Goal: Task Accomplishment & Management: Manage account settings

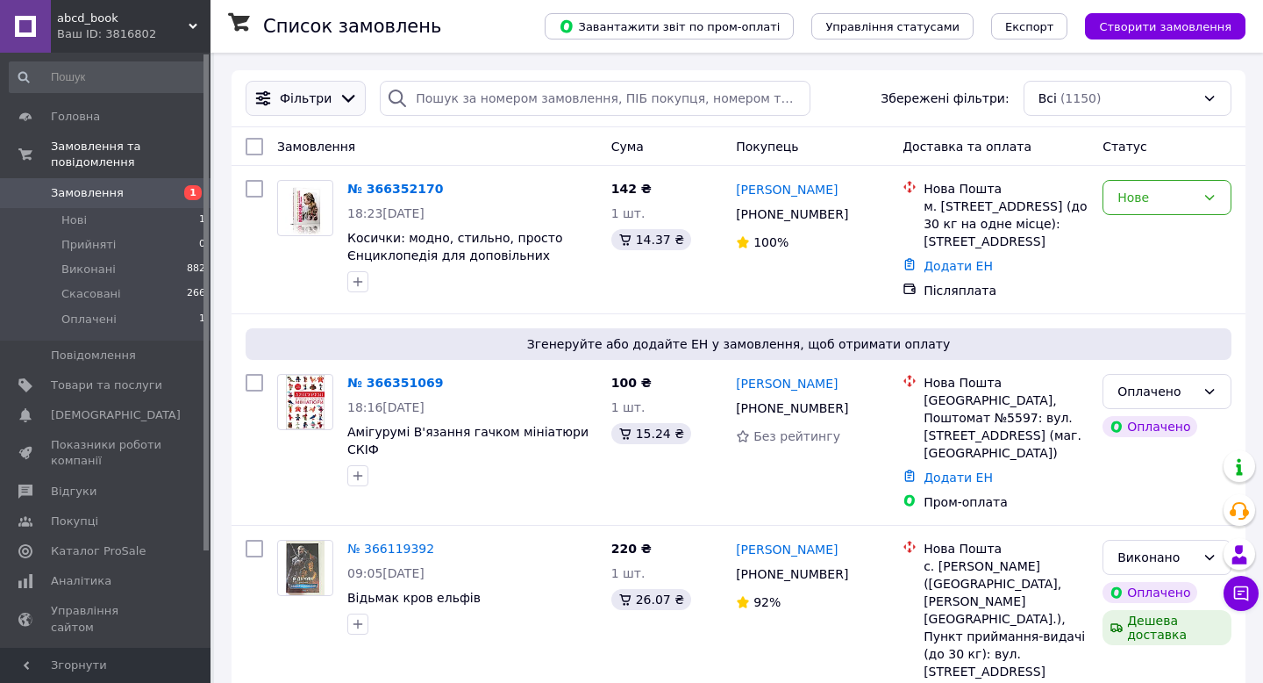
click at [313, 96] on span "Фільтри" at bounding box center [306, 98] width 52 height 18
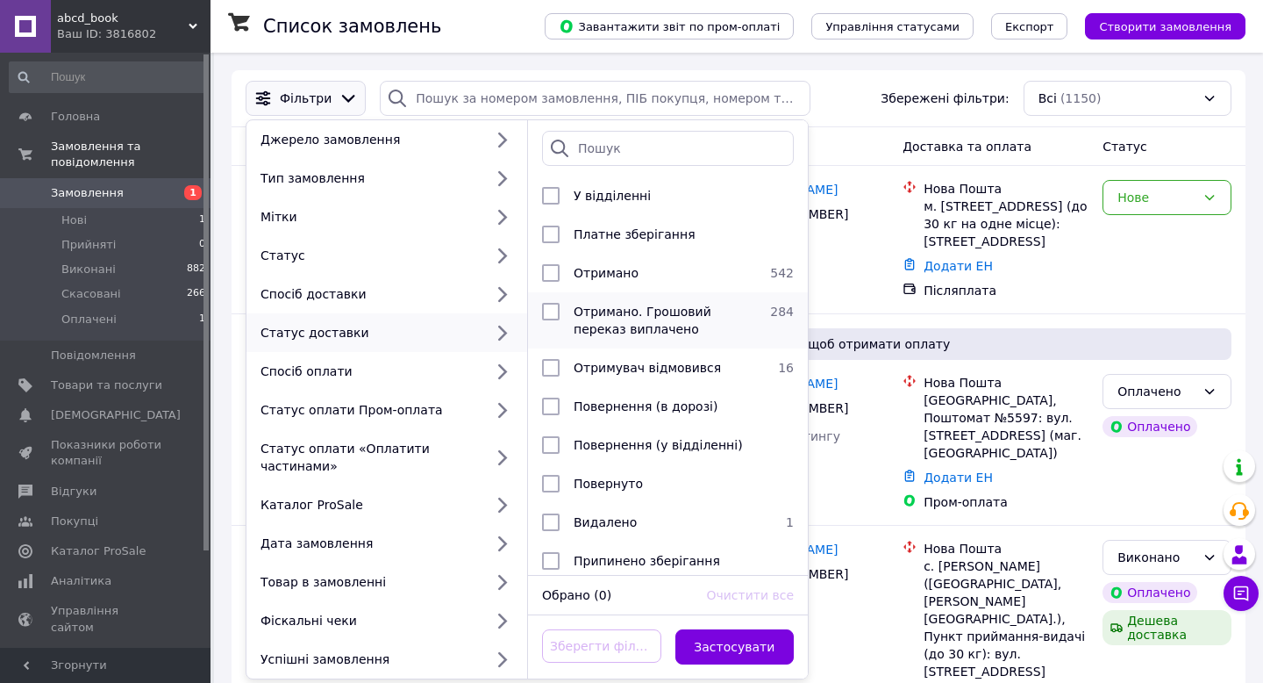
scroll to position [82, 0]
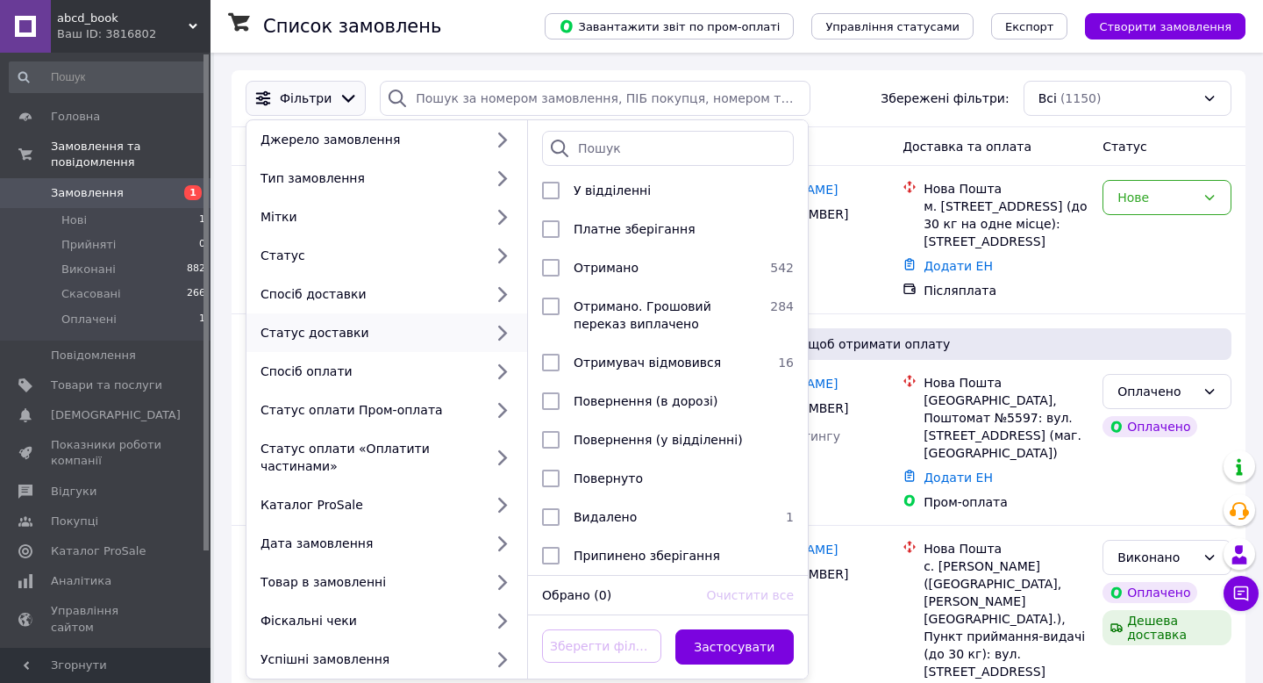
click at [830, 131] on div "Покупець" at bounding box center [812, 147] width 167 height 32
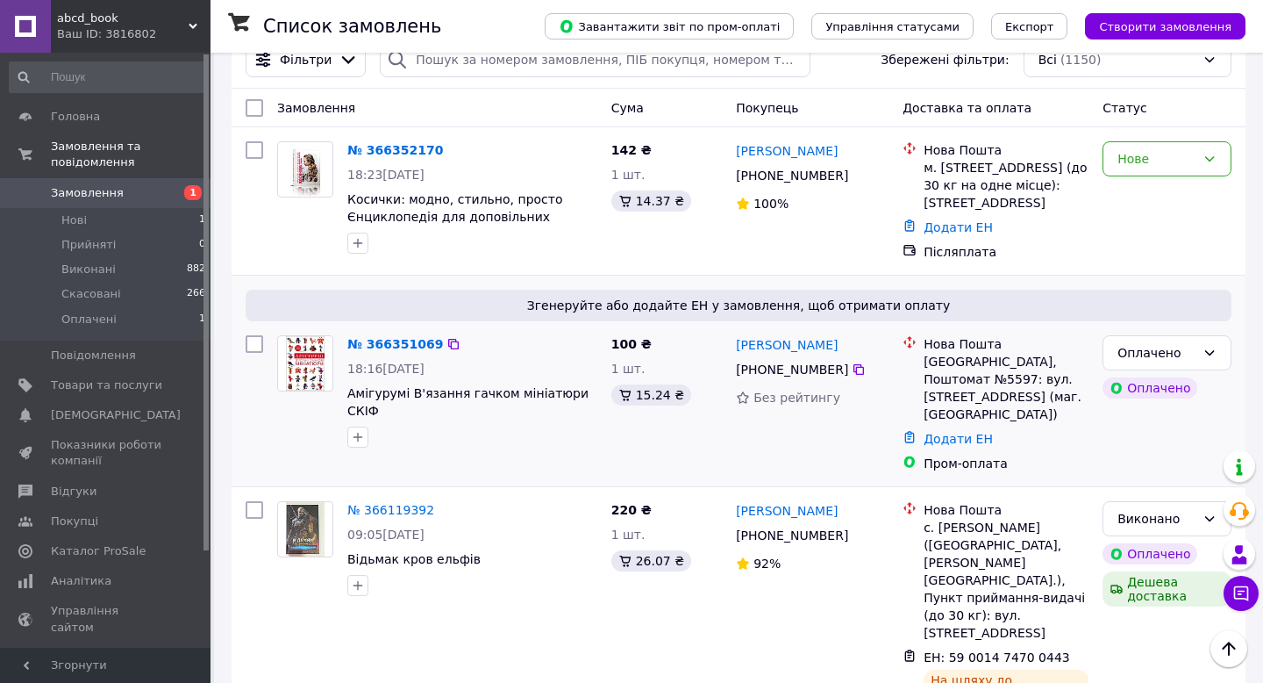
scroll to position [0, 0]
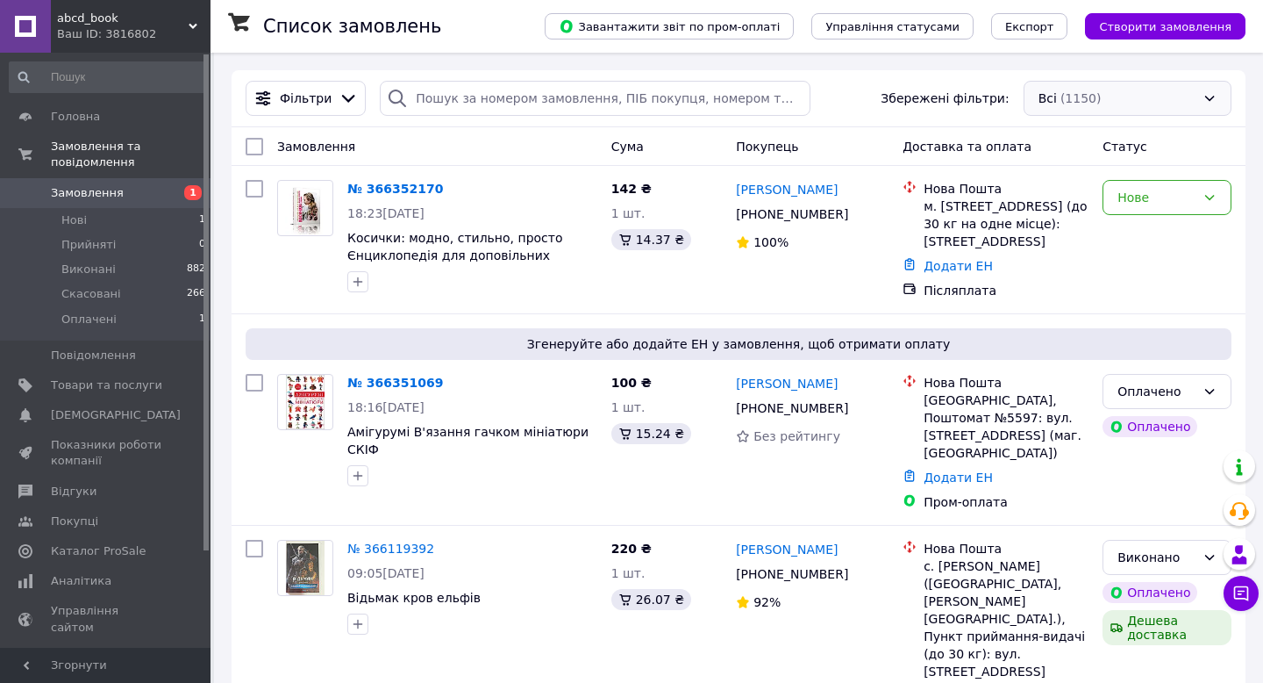
click at [1134, 100] on div "Всі (1150)" at bounding box center [1128, 98] width 208 height 35
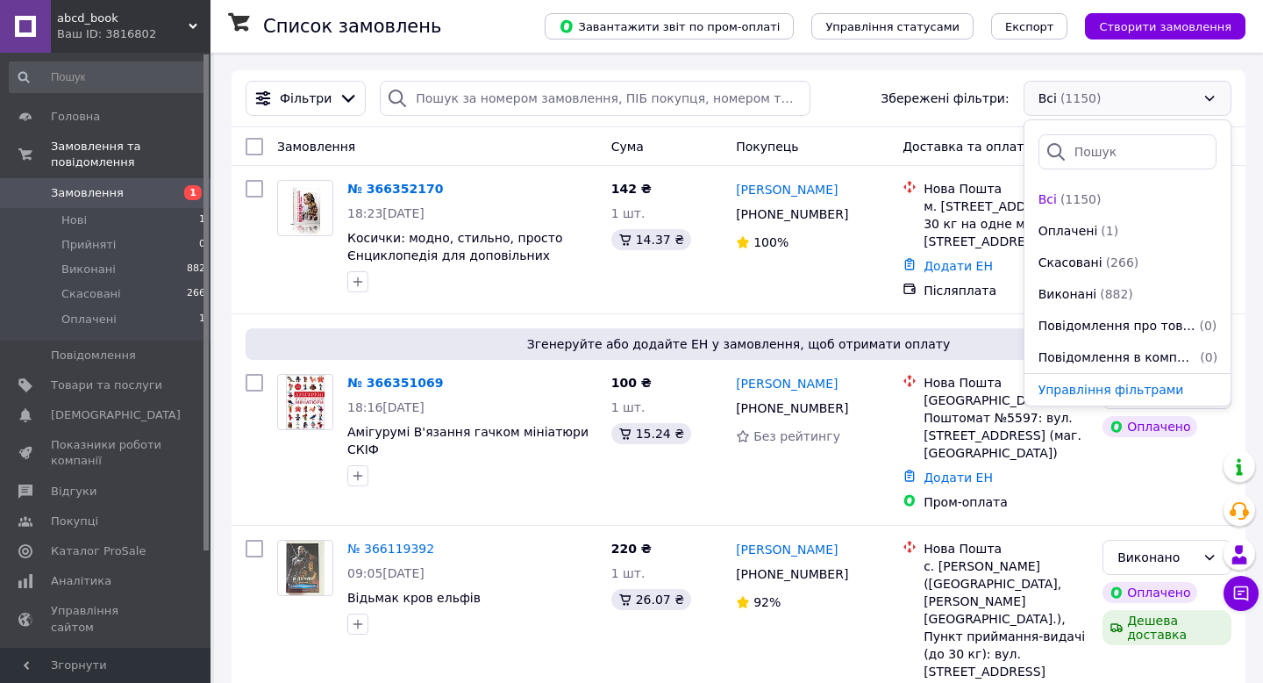
click at [820, 86] on div "Фільтри Збережені фільтри: Всі (1150) Всі (1150) Оплачені (1) Скасовані (266) В…" at bounding box center [739, 98] width 1000 height 35
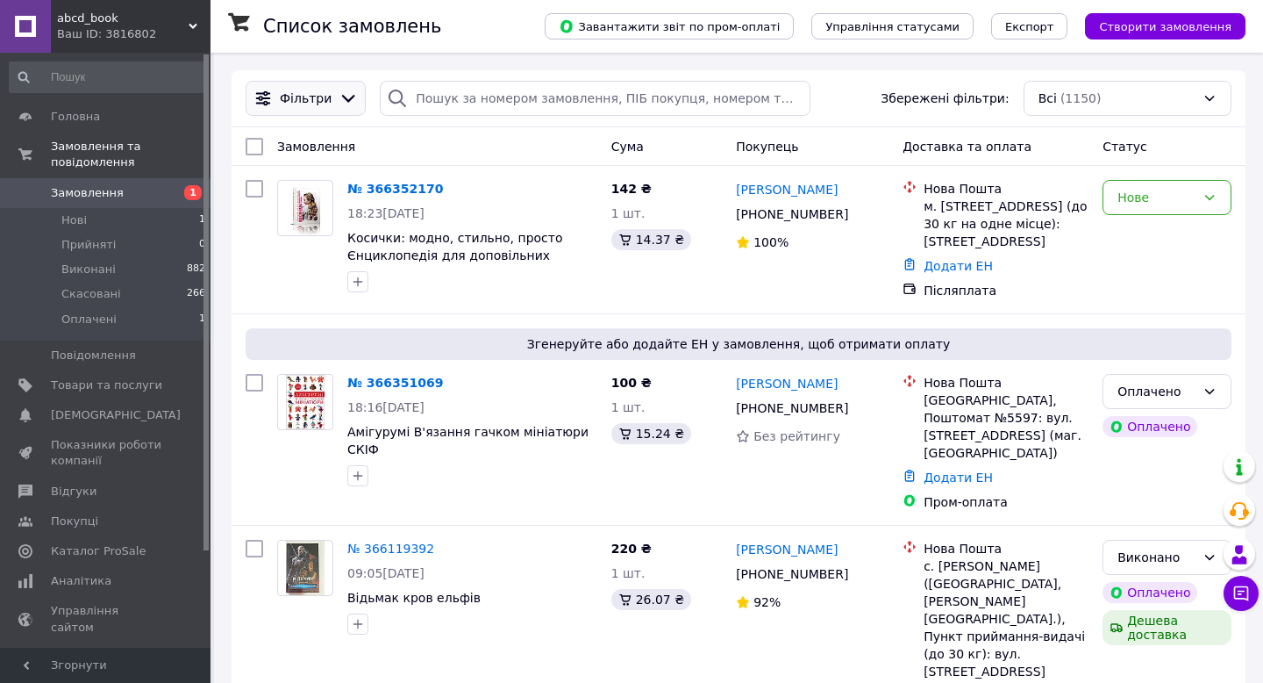
click at [315, 93] on span "Фільтри" at bounding box center [306, 98] width 52 height 18
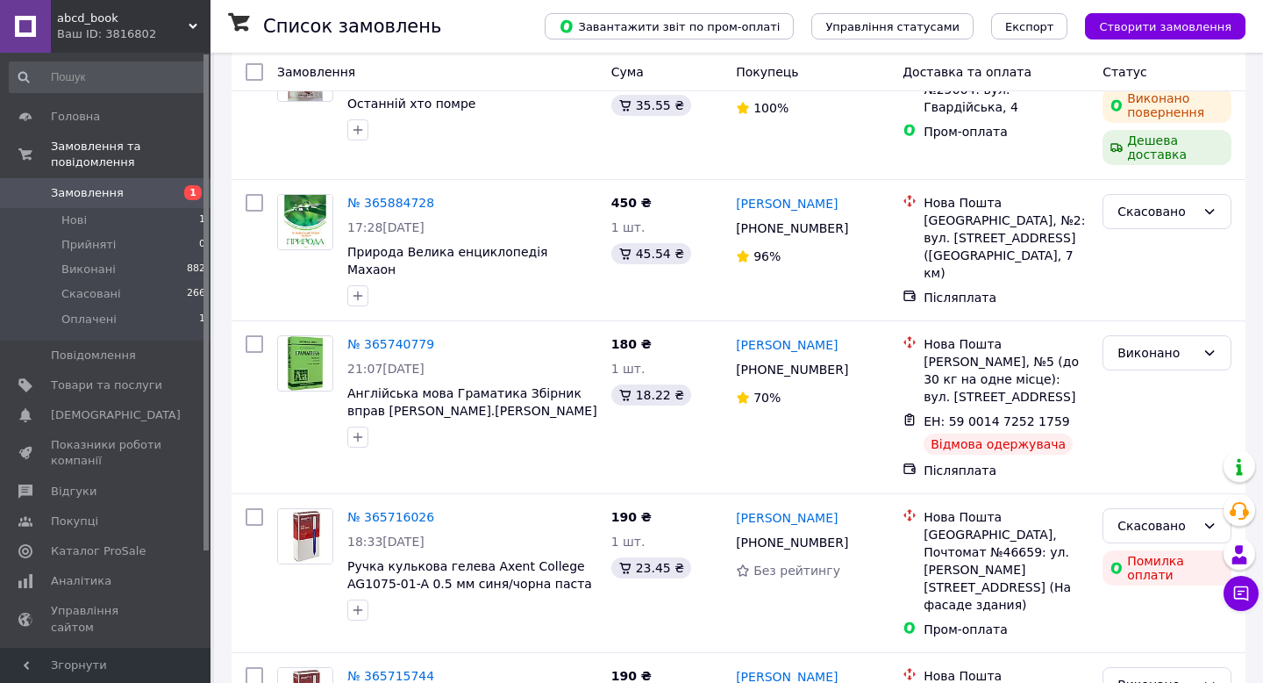
scroll to position [843, 0]
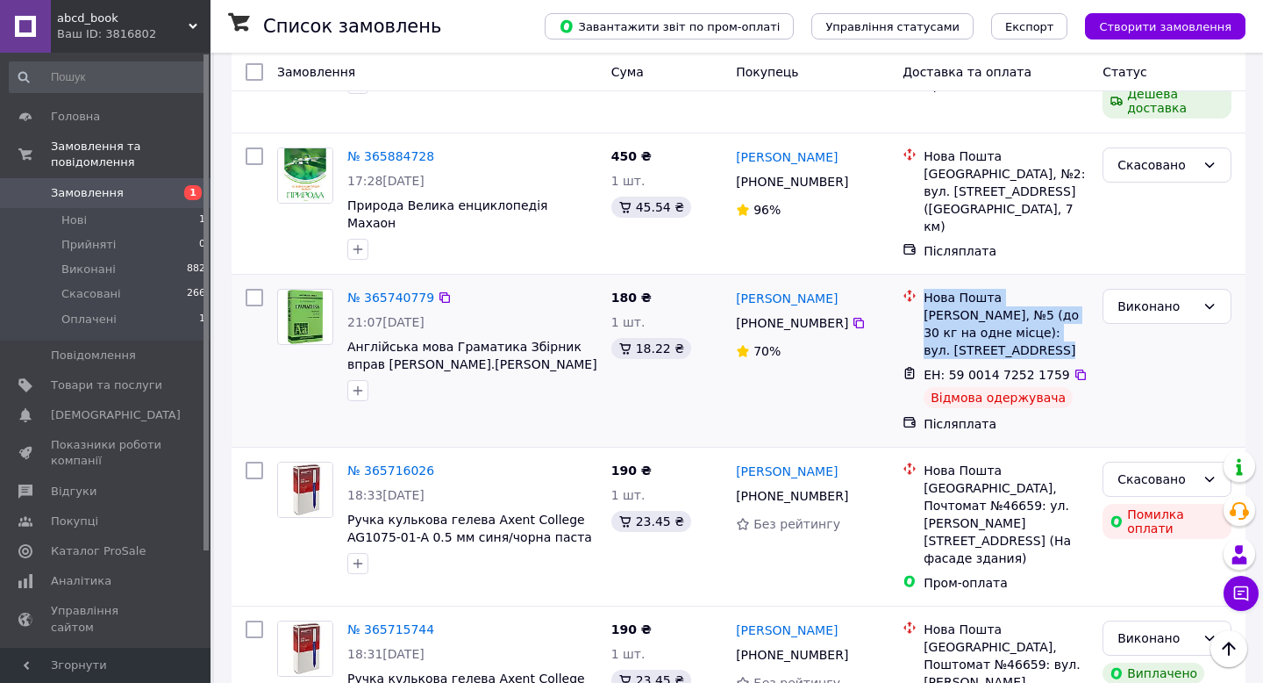
drag, startPoint x: 924, startPoint y: 295, endPoint x: 842, endPoint y: 262, distance: 87.8
click at [842, 282] on div "№ 365740779 21:07[DATE] Англійська мова Граматика Збірник вправ [PERSON_NAME].[…" at bounding box center [739, 361] width 1000 height 158
click at [842, 342] on div "70%" at bounding box center [812, 351] width 153 height 18
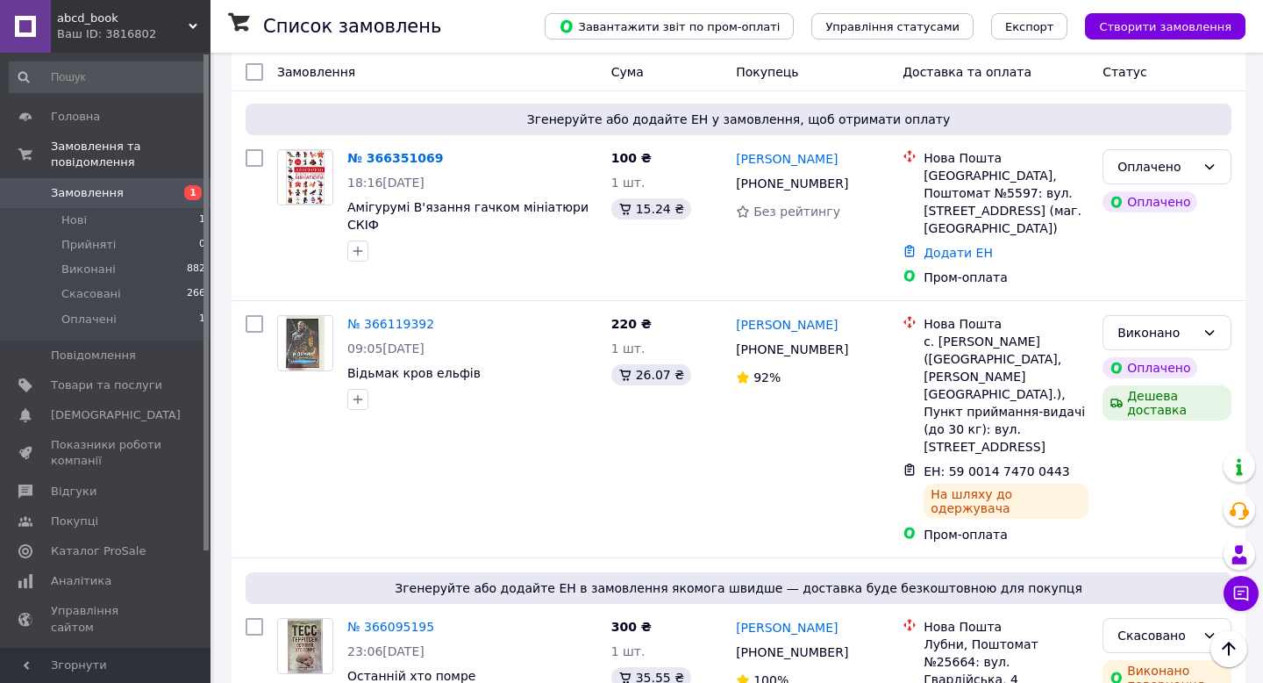
scroll to position [0, 0]
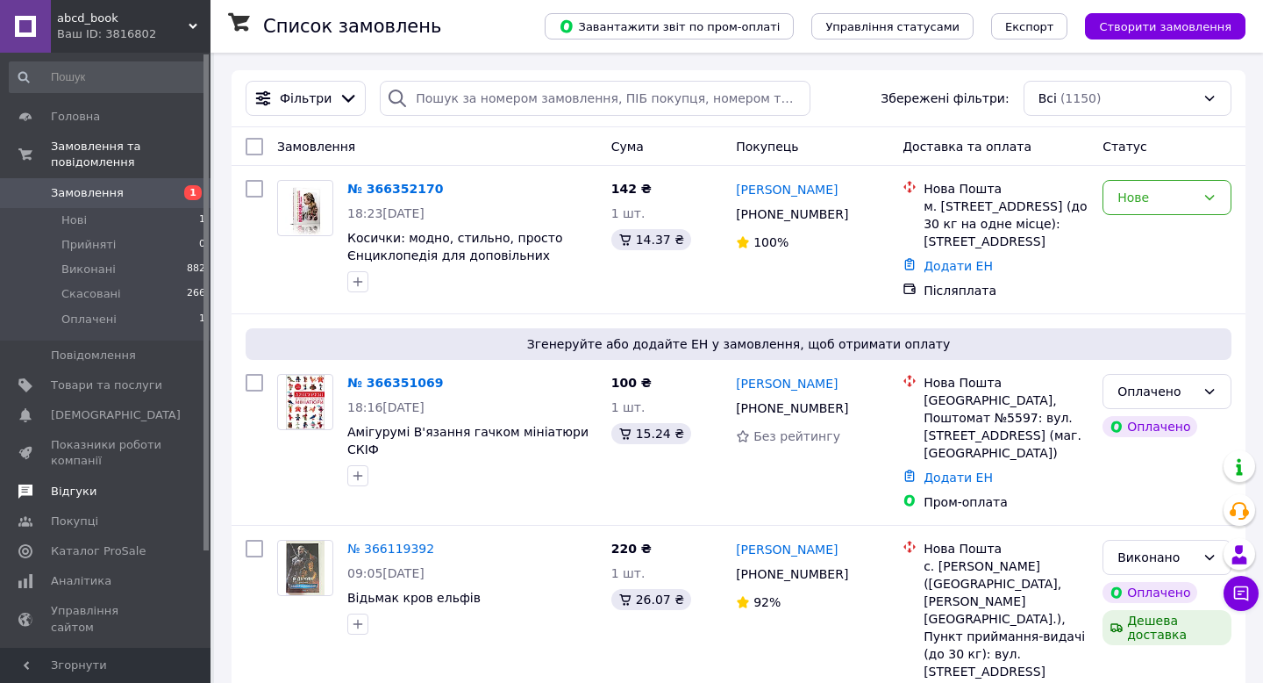
click at [113, 488] on span "Відгуки" at bounding box center [106, 491] width 111 height 16
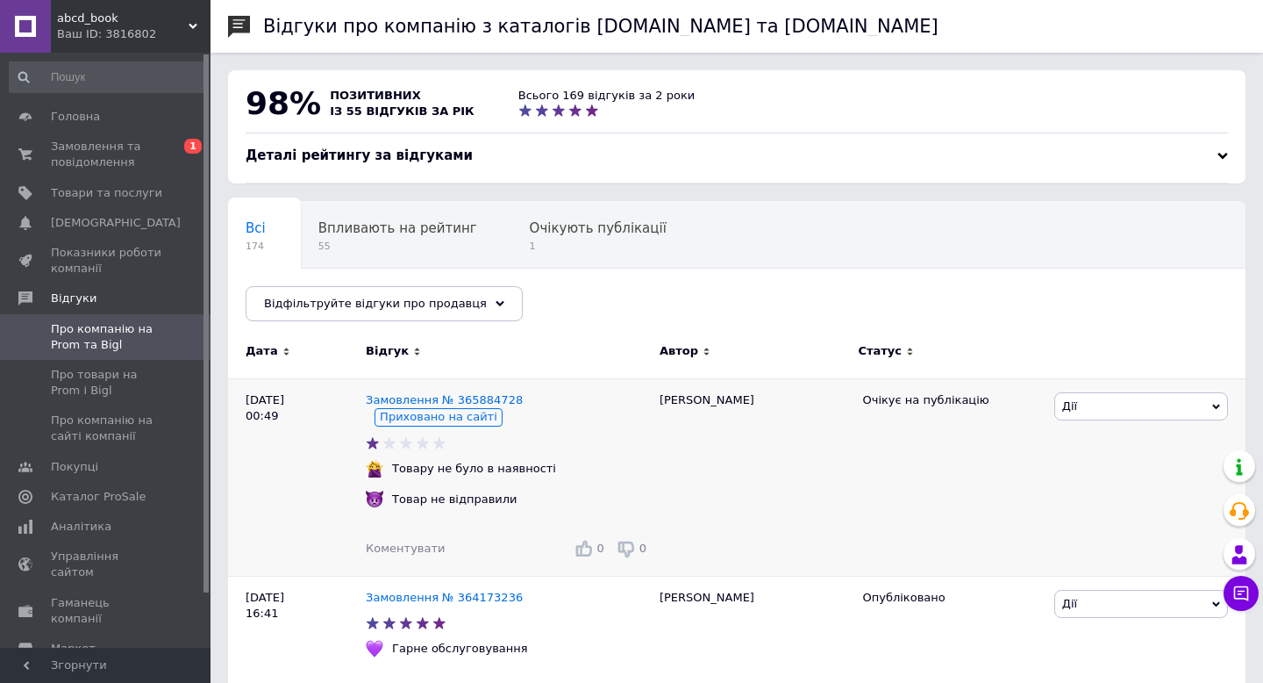
click at [1133, 411] on span "Дії" at bounding box center [1142, 406] width 174 height 28
